Goal: Transaction & Acquisition: Purchase product/service

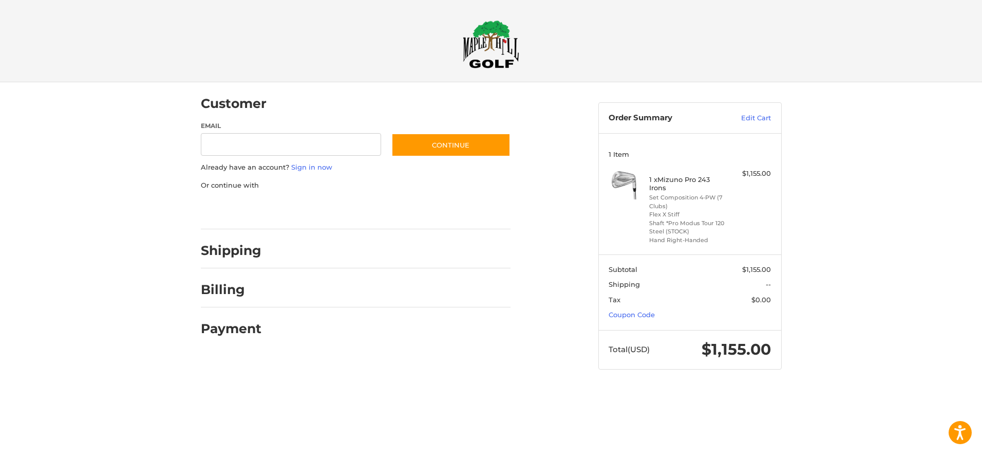
click at [0, 389] on div at bounding box center [0, 389] width 0 height 0
click at [311, 165] on link "Sign in now" at bounding box center [311, 167] width 41 height 8
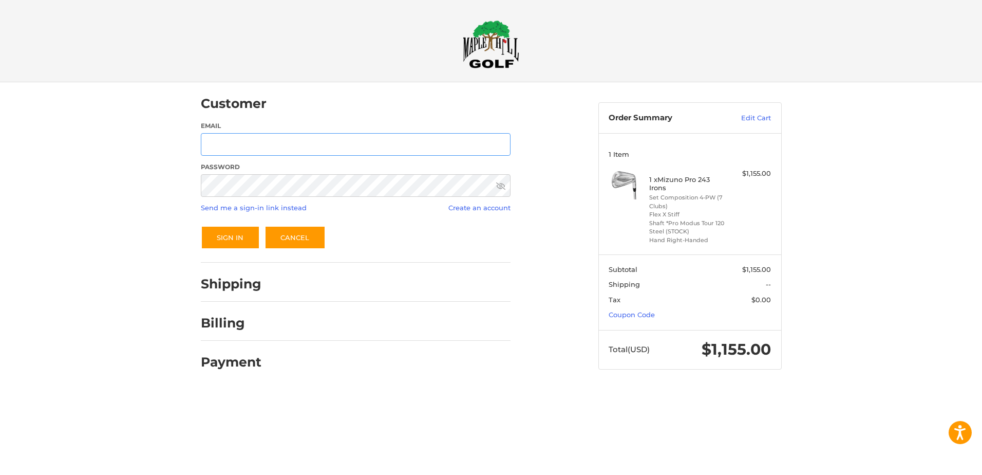
type input "**********"
click at [241, 245] on button "Sign In" at bounding box center [230, 238] width 59 height 24
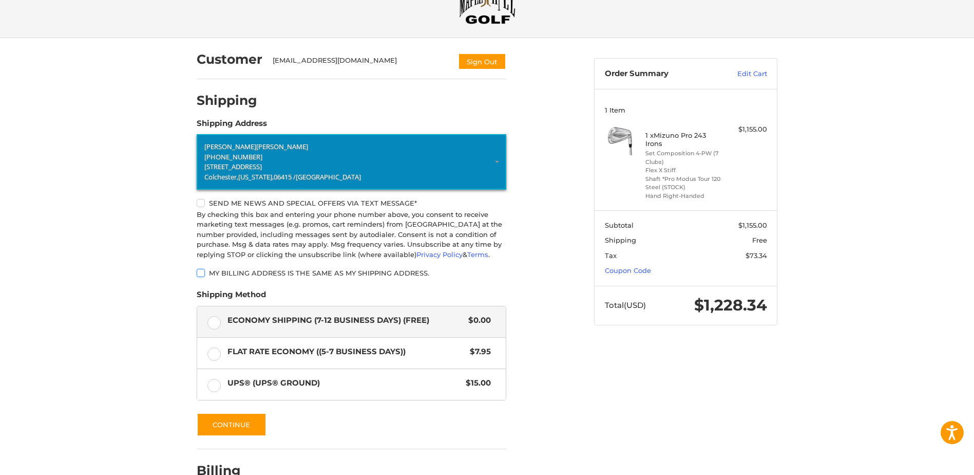
scroll to position [103, 0]
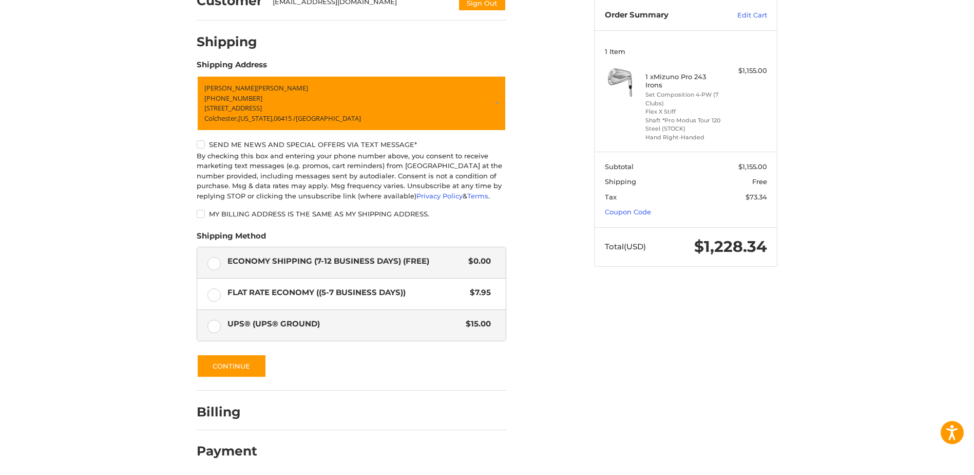
click at [217, 326] on label "UPS® (UPS® Ground) $15.00" at bounding box center [351, 325] width 309 height 31
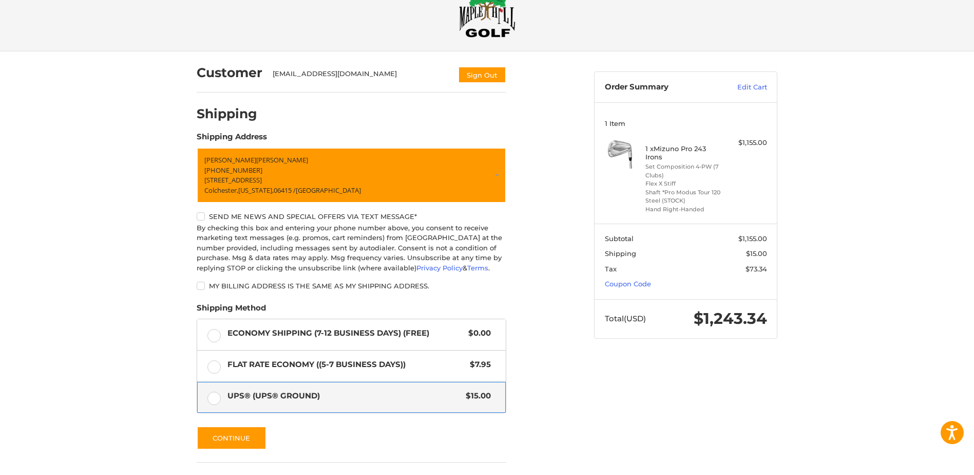
scroll to position [0, 0]
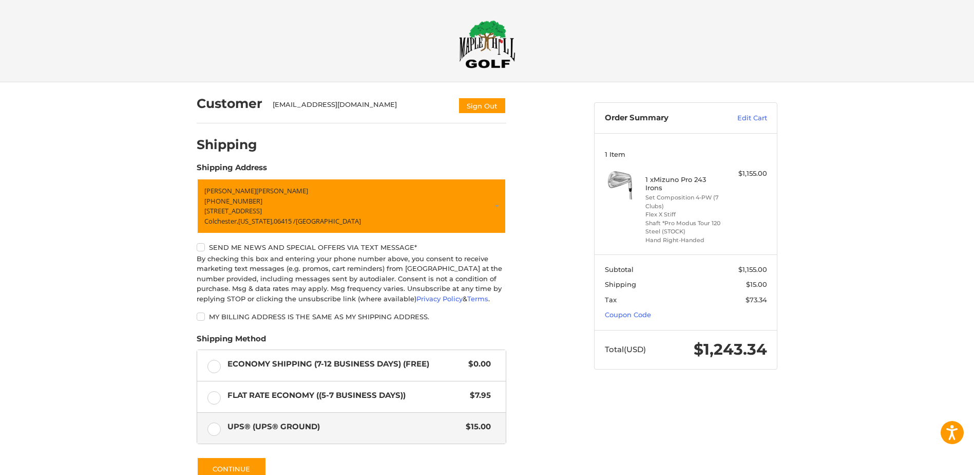
click at [479, 42] on img at bounding box center [487, 44] width 57 height 48
